Goal: Task Accomplishment & Management: Complete application form

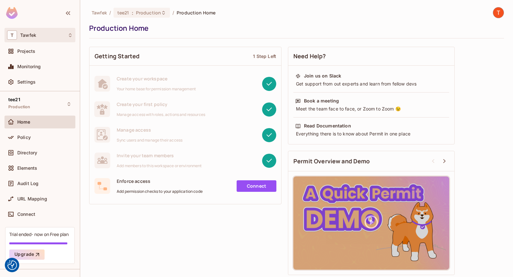
click at [35, 40] on div "T Tawfek" at bounding box center [39, 35] width 71 height 14
click at [35, 44] on div "[PERSON_NAME]" at bounding box center [42, 53] width 77 height 23
click at [36, 30] on div at bounding box center [256, 138] width 513 height 277
click at [30, 49] on span "Projects" at bounding box center [26, 51] width 18 height 5
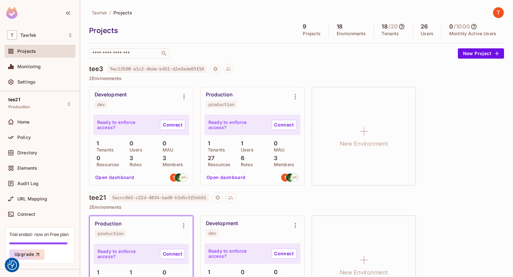
click at [236, 180] on button "Open dashboard" at bounding box center [226, 178] width 44 height 10
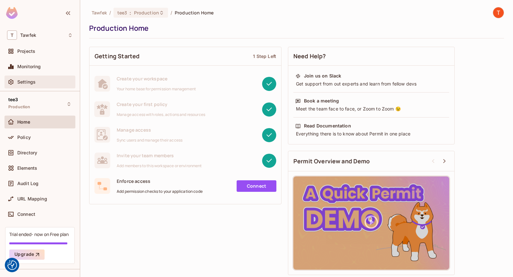
click at [36, 84] on div "Settings" at bounding box center [44, 82] width 55 height 5
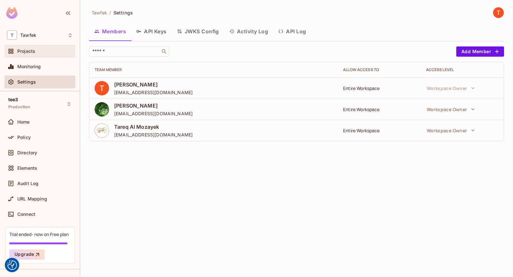
click at [26, 49] on span "Projects" at bounding box center [26, 51] width 18 height 5
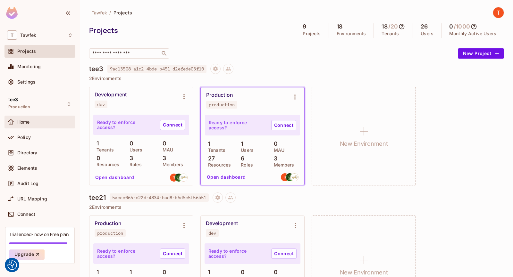
click at [38, 119] on div "Home" at bounding box center [40, 122] width 66 height 8
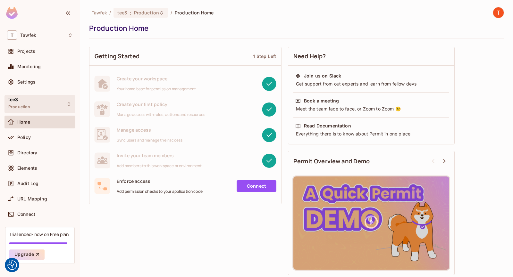
click at [41, 108] on div "tee3 Production" at bounding box center [39, 104] width 71 height 18
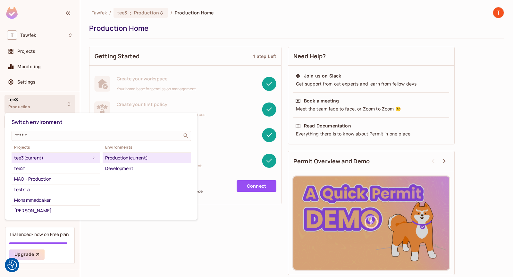
click at [41, 106] on div at bounding box center [256, 138] width 513 height 277
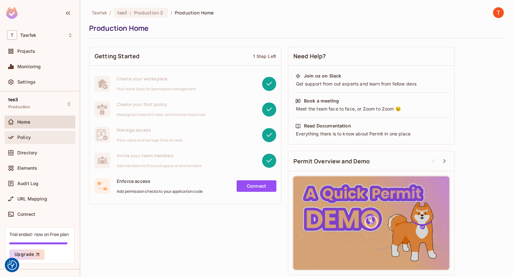
click at [40, 142] on div "Policy" at bounding box center [39, 137] width 71 height 13
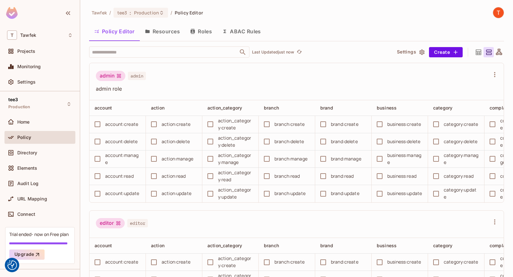
click at [419, 51] on icon "button" at bounding box center [422, 52] width 6 height 6
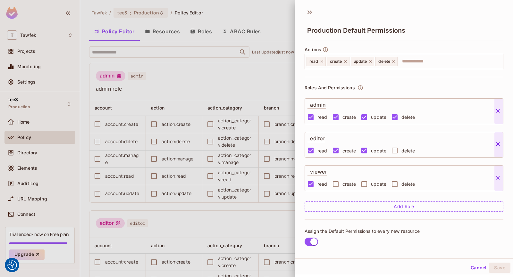
click at [252, 85] on div at bounding box center [256, 138] width 513 height 277
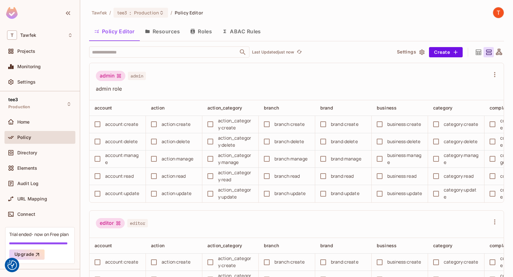
click at [202, 31] on button "Roles" at bounding box center [201, 31] width 32 height 16
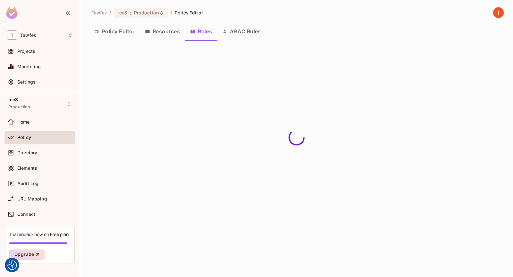
click at [242, 33] on button "ABAC Rules" at bounding box center [241, 31] width 49 height 16
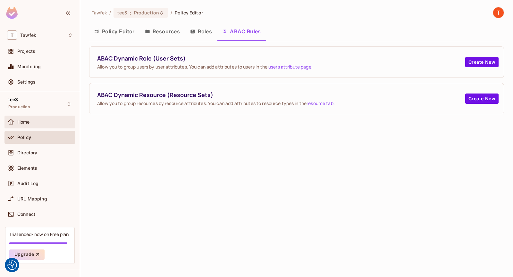
click at [30, 121] on div "Home" at bounding box center [44, 122] width 55 height 5
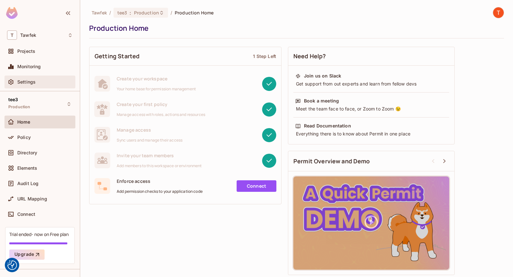
click at [39, 79] on div "Settings" at bounding box center [40, 82] width 66 height 8
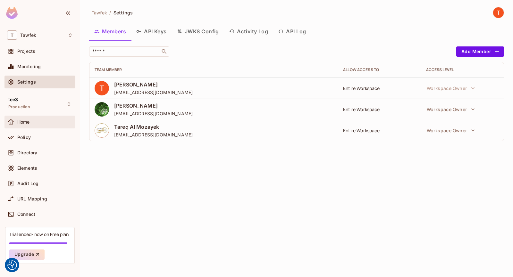
click at [30, 116] on div "Home" at bounding box center [39, 122] width 71 height 13
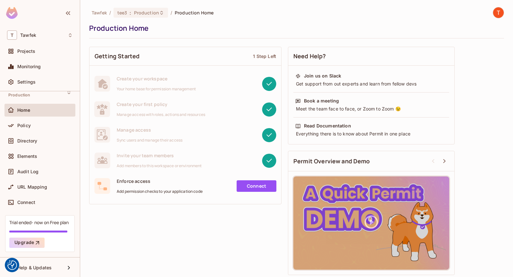
scroll to position [12, 0]
click at [39, 124] on div "Policy" at bounding box center [44, 125] width 55 height 5
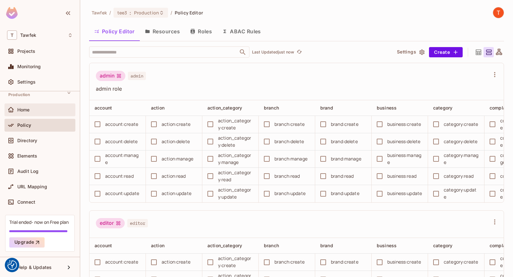
click at [46, 108] on div "Home" at bounding box center [44, 109] width 55 height 5
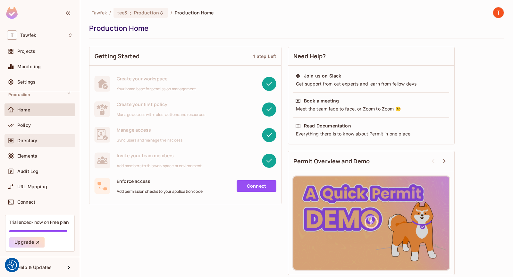
click at [45, 141] on div "Directory" at bounding box center [44, 140] width 55 height 5
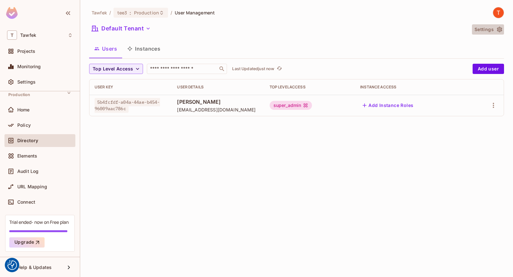
click at [491, 29] on button "Settings" at bounding box center [488, 29] width 32 height 10
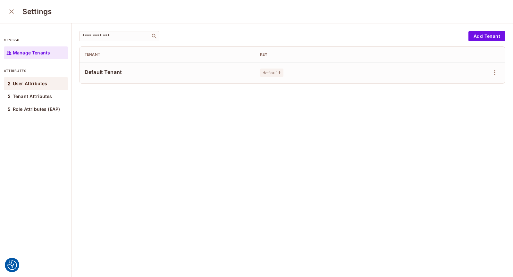
click at [34, 86] on p "User Attributes" at bounding box center [30, 83] width 34 height 5
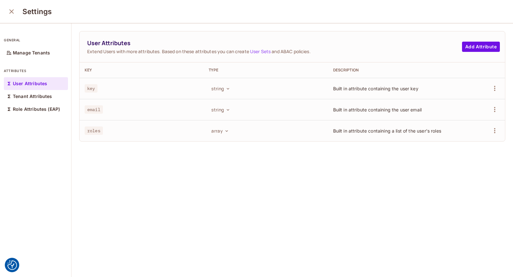
click at [17, 13] on button "close" at bounding box center [11, 11] width 13 height 13
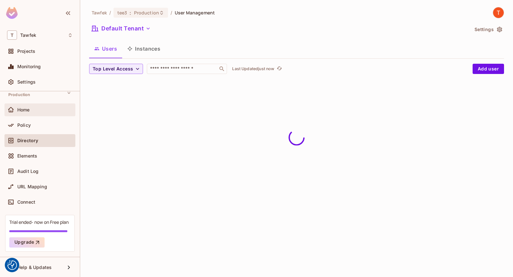
click at [33, 109] on div "Home" at bounding box center [44, 109] width 55 height 5
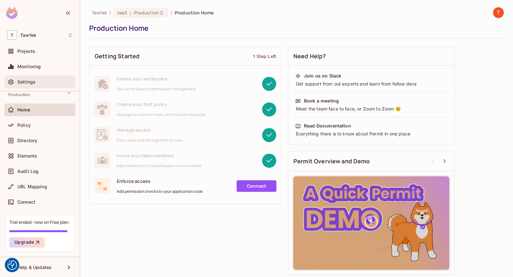
click at [36, 82] on div "Settings" at bounding box center [44, 82] width 55 height 5
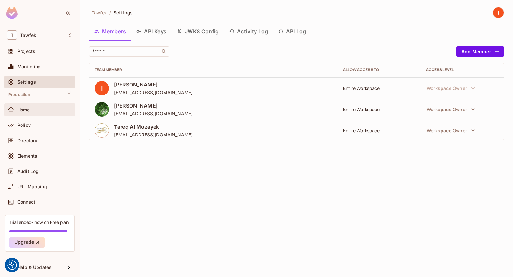
click at [43, 111] on div "Home" at bounding box center [44, 109] width 55 height 5
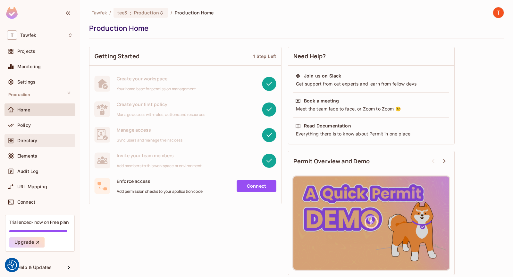
click at [33, 138] on span "Directory" at bounding box center [27, 140] width 20 height 5
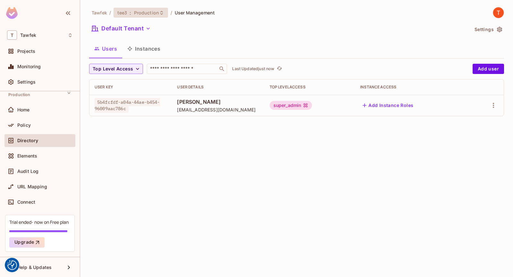
click at [154, 10] on span "Production" at bounding box center [146, 13] width 25 height 6
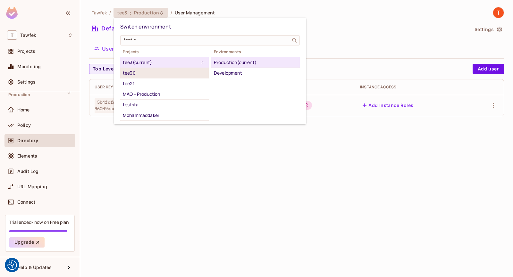
click at [139, 72] on div "tee30" at bounding box center [164, 73] width 83 height 8
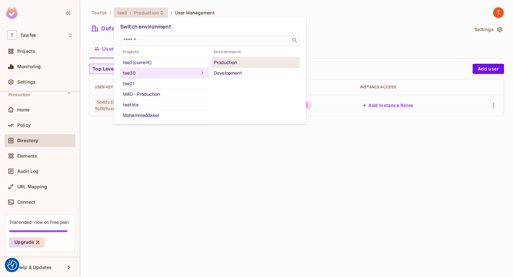
click at [228, 64] on div "Production" at bounding box center [255, 63] width 83 height 8
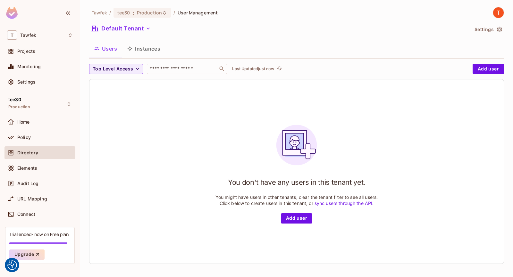
click at [482, 32] on button "Settings" at bounding box center [488, 29] width 32 height 10
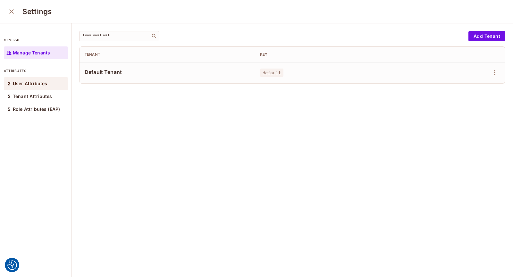
click at [21, 81] on p "User Attributes" at bounding box center [30, 83] width 34 height 5
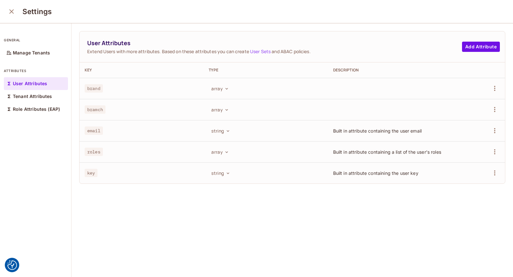
click at [97, 86] on span "brand" at bounding box center [94, 88] width 18 height 8
click at [96, 106] on span "bramch" at bounding box center [95, 110] width 21 height 8
click at [220, 112] on button "array" at bounding box center [220, 110] width 22 height 10
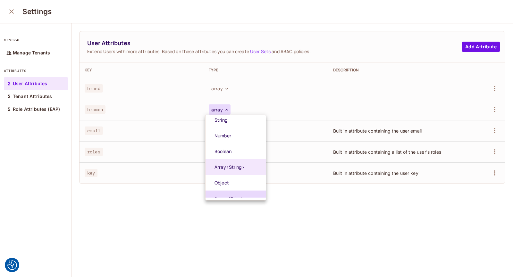
scroll to position [20, 0]
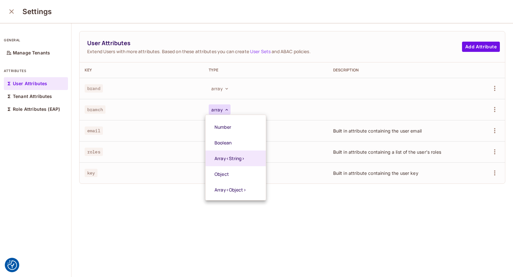
click at [182, 220] on div at bounding box center [256, 138] width 513 height 277
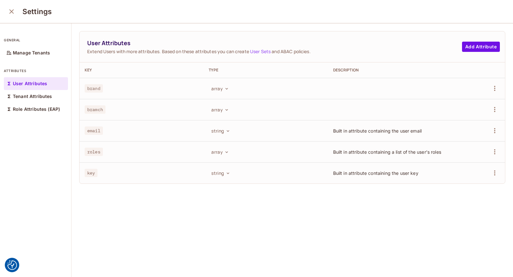
click at [12, 4] on div "Settings" at bounding box center [256, 11] width 513 height 23
click at [12, 8] on icon "close" at bounding box center [12, 12] width 8 height 8
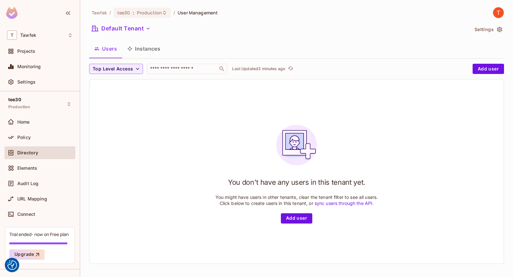
click at [27, 152] on span "Directory" at bounding box center [27, 152] width 21 height 5
click at [295, 219] on button "Add user" at bounding box center [296, 219] width 31 height 10
click at [282, 216] on button "Add user" at bounding box center [296, 219] width 31 height 10
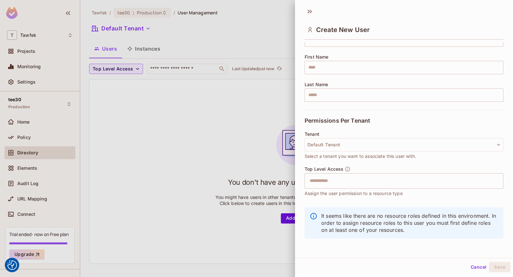
scroll to position [1, 0]
click at [472, 268] on button "Cancel" at bounding box center [478, 267] width 21 height 10
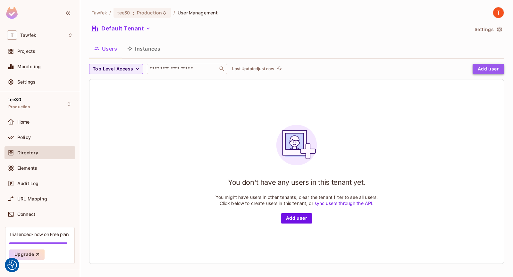
click at [487, 66] on button "Add user" at bounding box center [488, 69] width 31 height 10
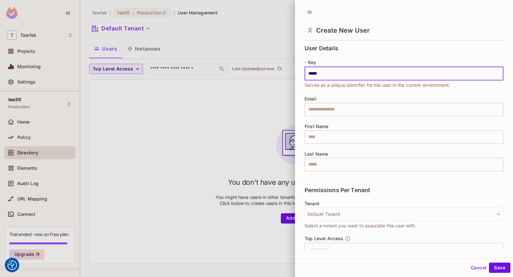
type input "*****"
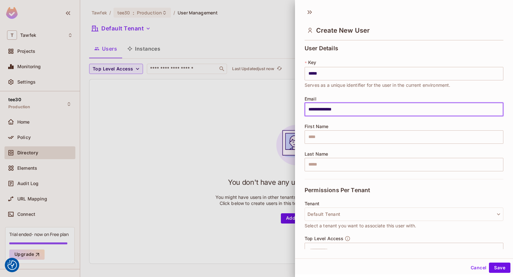
type input "**********"
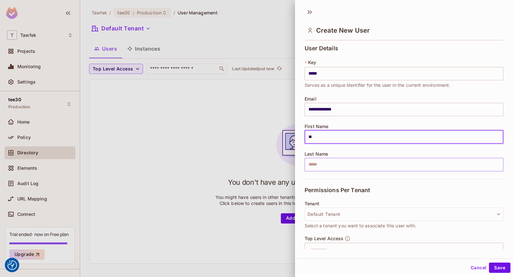
type input "**"
click at [320, 167] on input "text" at bounding box center [404, 164] width 199 height 13
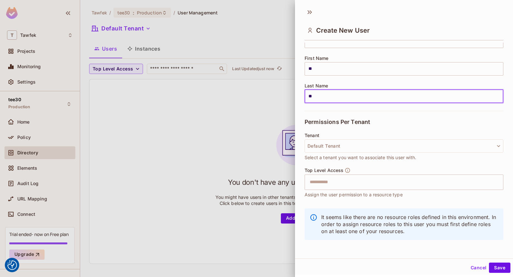
scroll to position [69, 0]
type input "**"
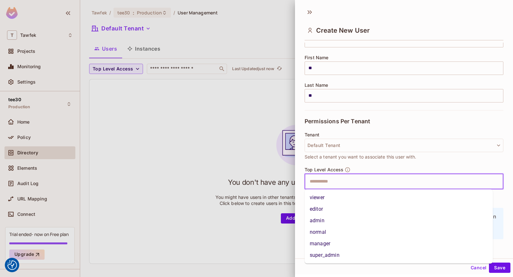
click at [336, 183] on input "text" at bounding box center [398, 181] width 185 height 13
drag, startPoint x: 327, startPoint y: 256, endPoint x: 347, endPoint y: 244, distance: 23.3
click at [328, 256] on li "super_admin" at bounding box center [399, 256] width 188 height 12
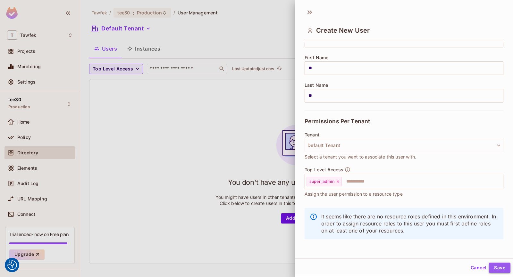
click at [493, 268] on button "Save" at bounding box center [499, 268] width 21 height 10
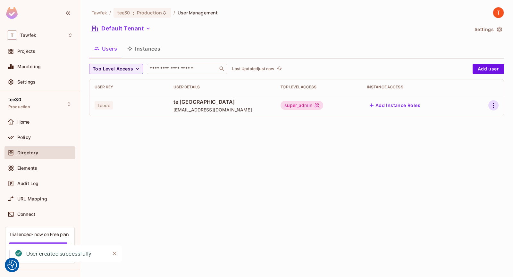
click at [490, 104] on icon "button" at bounding box center [494, 106] width 8 height 8
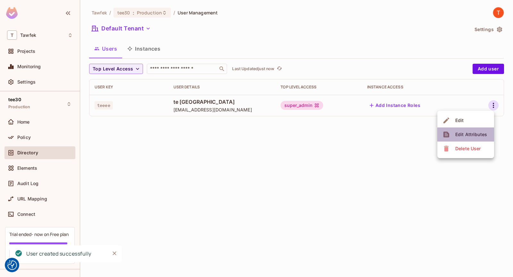
click at [468, 129] on li "Edit Attributes" at bounding box center [466, 135] width 57 height 14
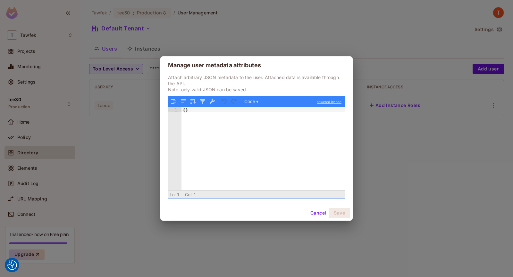
click at [319, 215] on button "Cancel" at bounding box center [318, 213] width 21 height 10
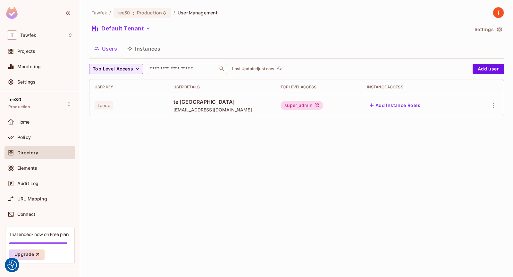
click at [136, 116] on td "teeee" at bounding box center [128, 105] width 79 height 21
click at [135, 114] on td "teeee" at bounding box center [128, 105] width 79 height 21
click at [492, 105] on icon "button" at bounding box center [494, 106] width 8 height 8
click at [468, 119] on li "Edit" at bounding box center [466, 121] width 57 height 14
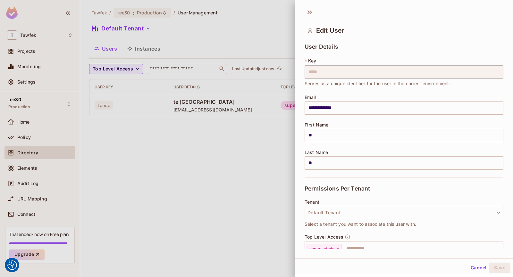
scroll to position [0, 0]
click at [311, 12] on icon at bounding box center [310, 12] width 10 height 10
